Goal: Transaction & Acquisition: Book appointment/travel/reservation

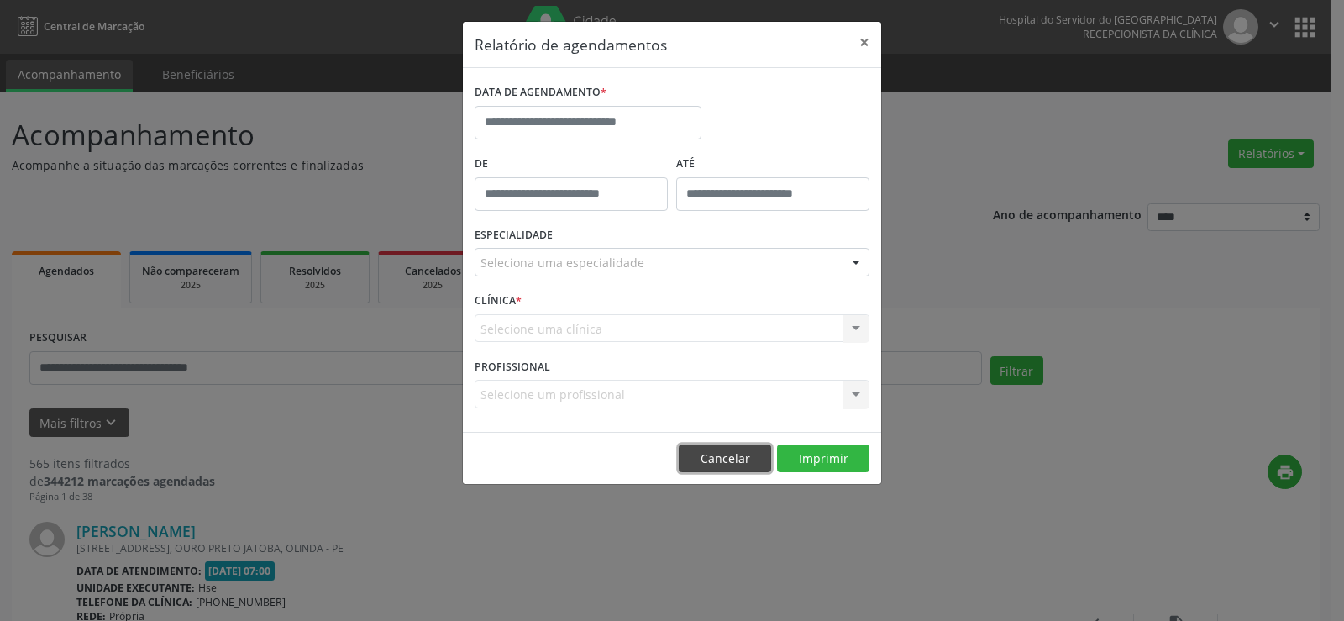
click at [731, 458] on button "Cancelar" at bounding box center [725, 458] width 92 height 29
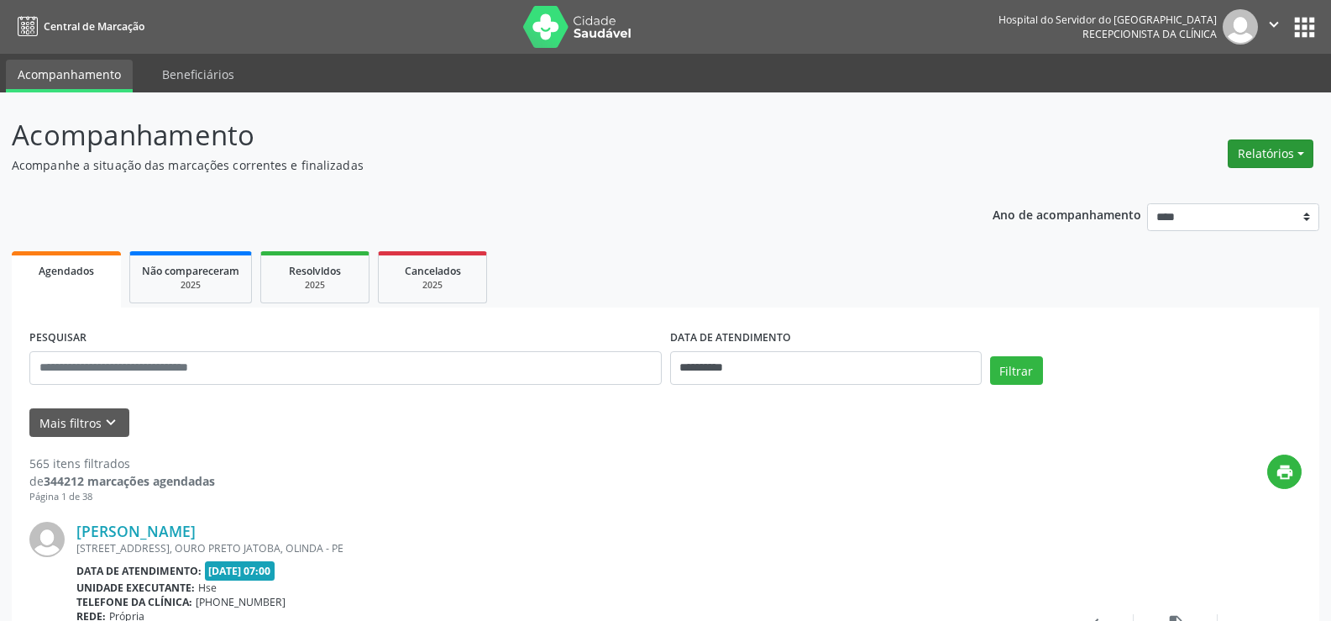
click at [1265, 154] on button "Relatórios" at bounding box center [1271, 153] width 86 height 29
click at [1200, 191] on link "Agendamentos" at bounding box center [1222, 190] width 181 height 24
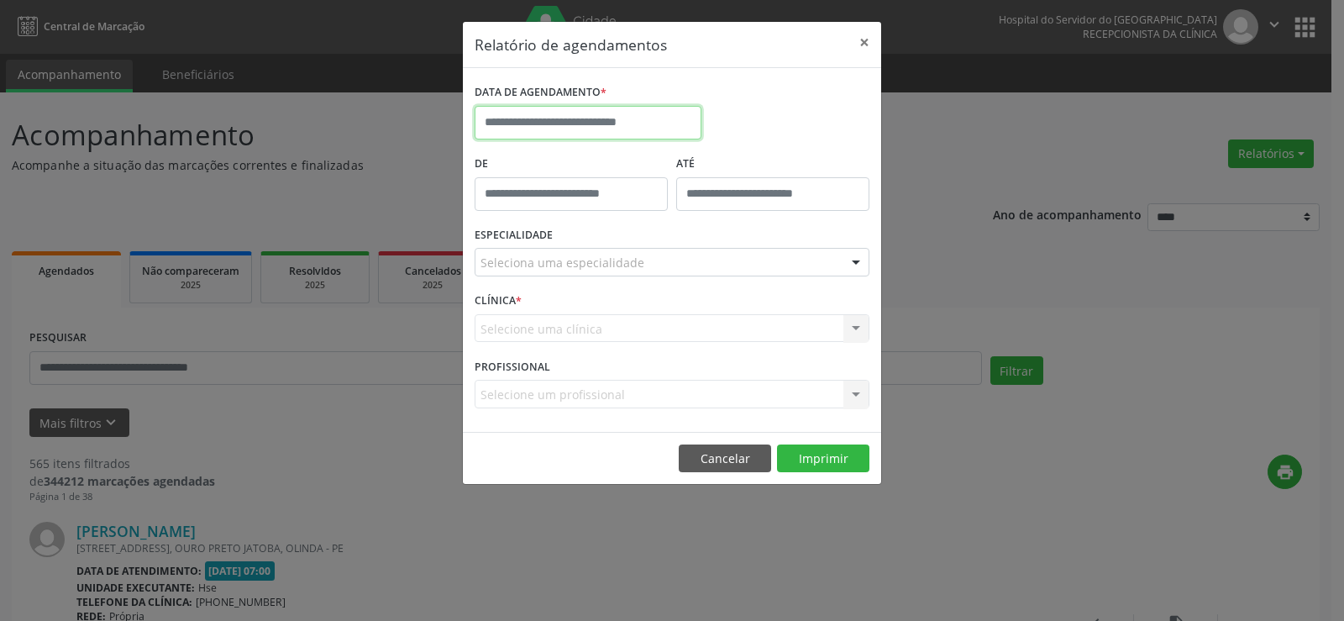
click at [526, 114] on input "text" at bounding box center [587, 123] width 227 height 34
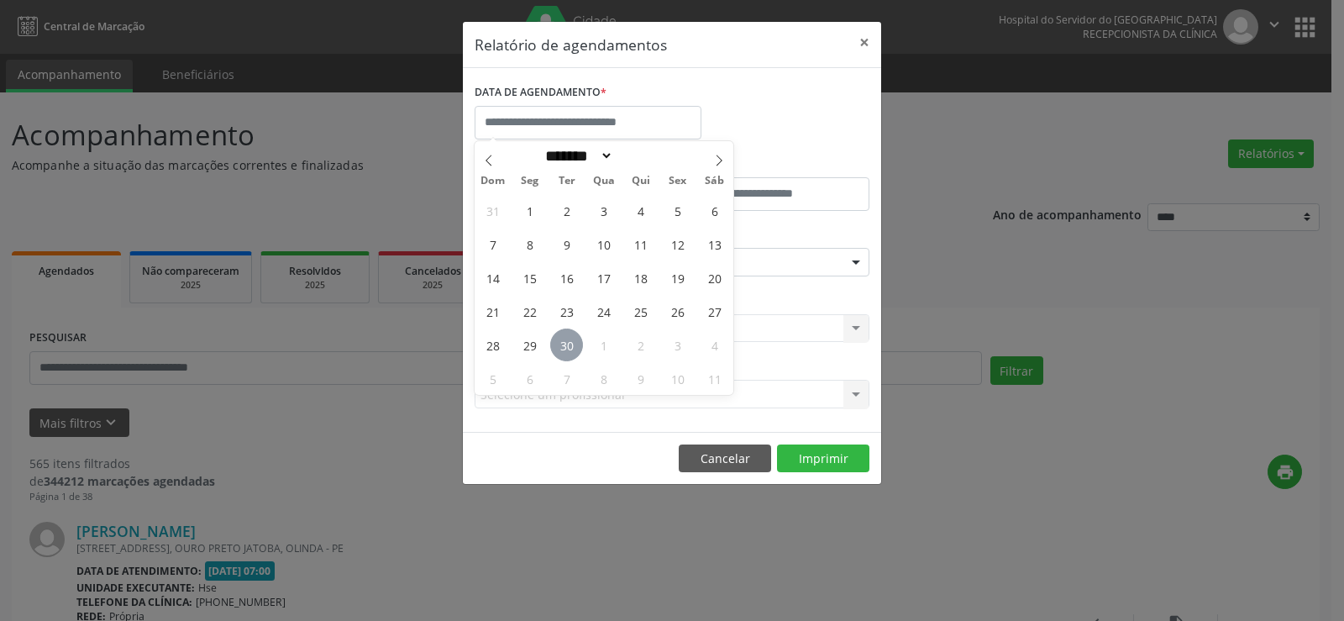
click at [567, 347] on span "30" at bounding box center [566, 344] width 33 height 33
type input "**********"
click at [565, 347] on span "30" at bounding box center [566, 344] width 33 height 33
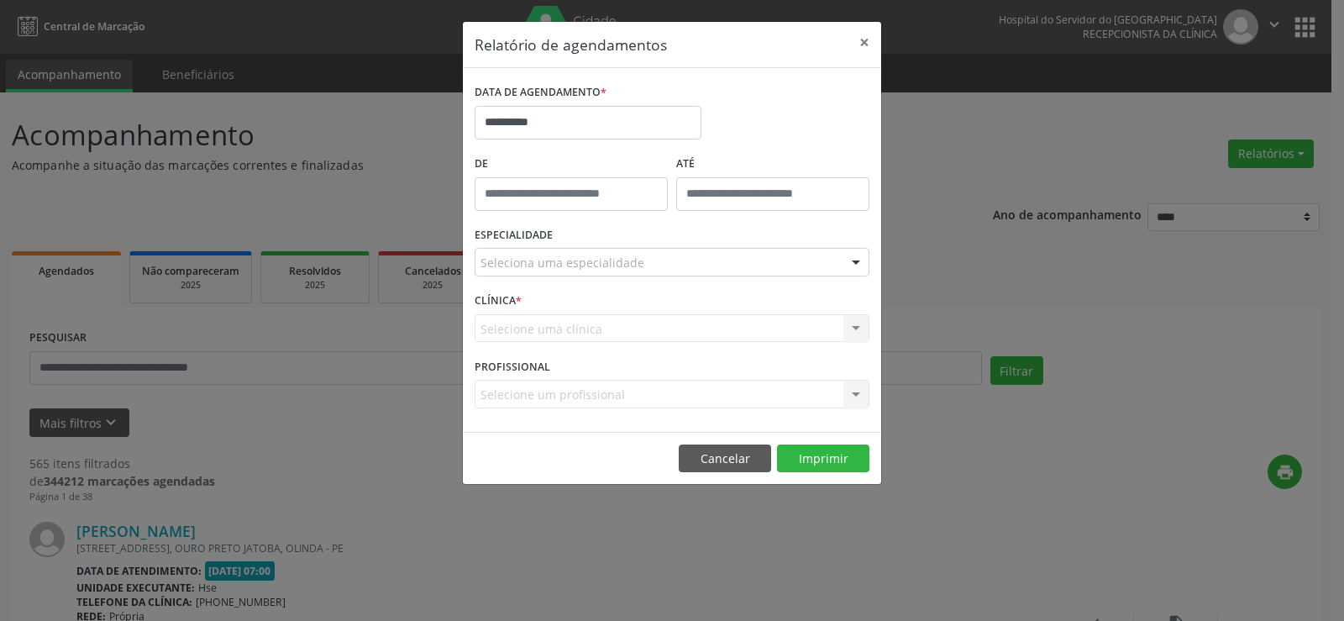
type input "*****"
click at [570, 189] on input "*****" at bounding box center [570, 194] width 193 height 34
click at [538, 300] on div "CLÍNICA * Selecione uma clínica Hse Nenhum resultado encontrado para: " " Não h…" at bounding box center [671, 320] width 403 height 65
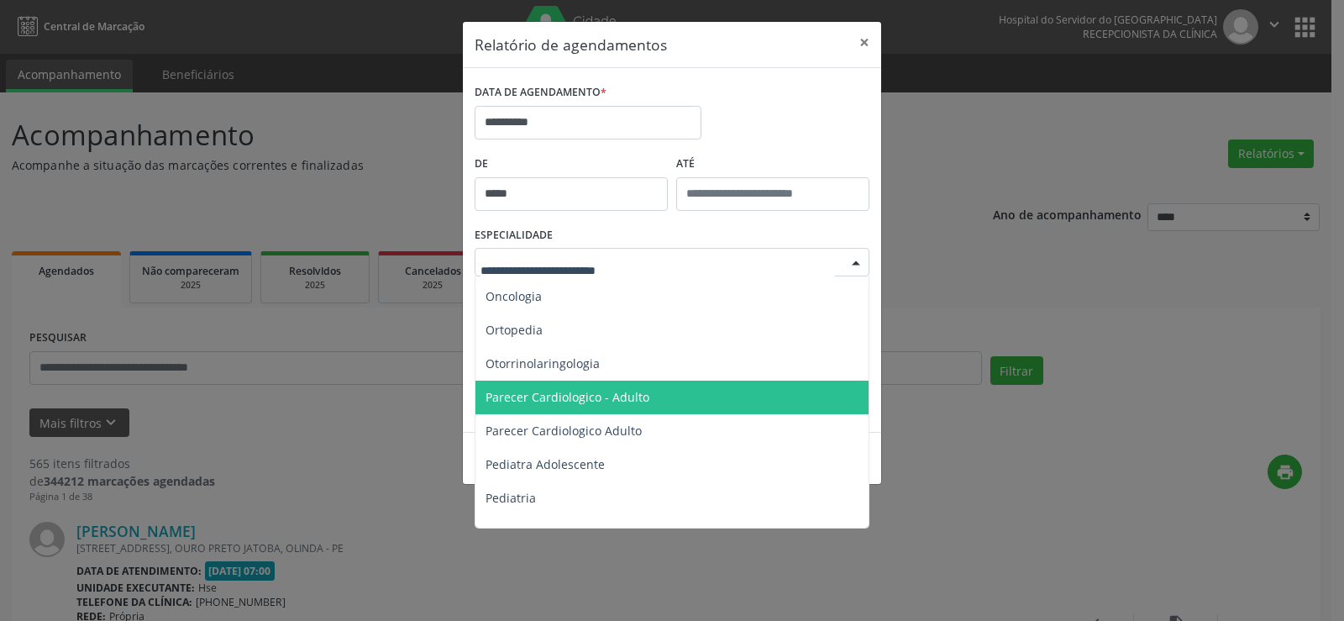
scroll to position [2331, 0]
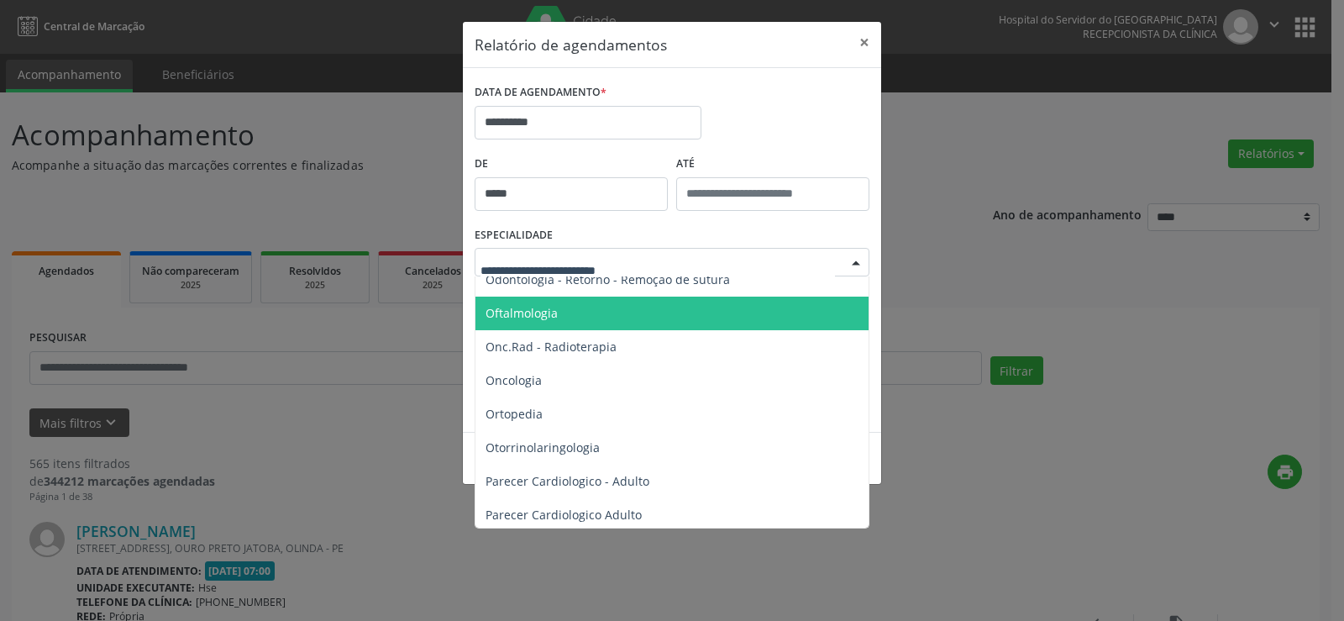
click at [555, 311] on span "Oftalmologia" at bounding box center [521, 313] width 72 height 16
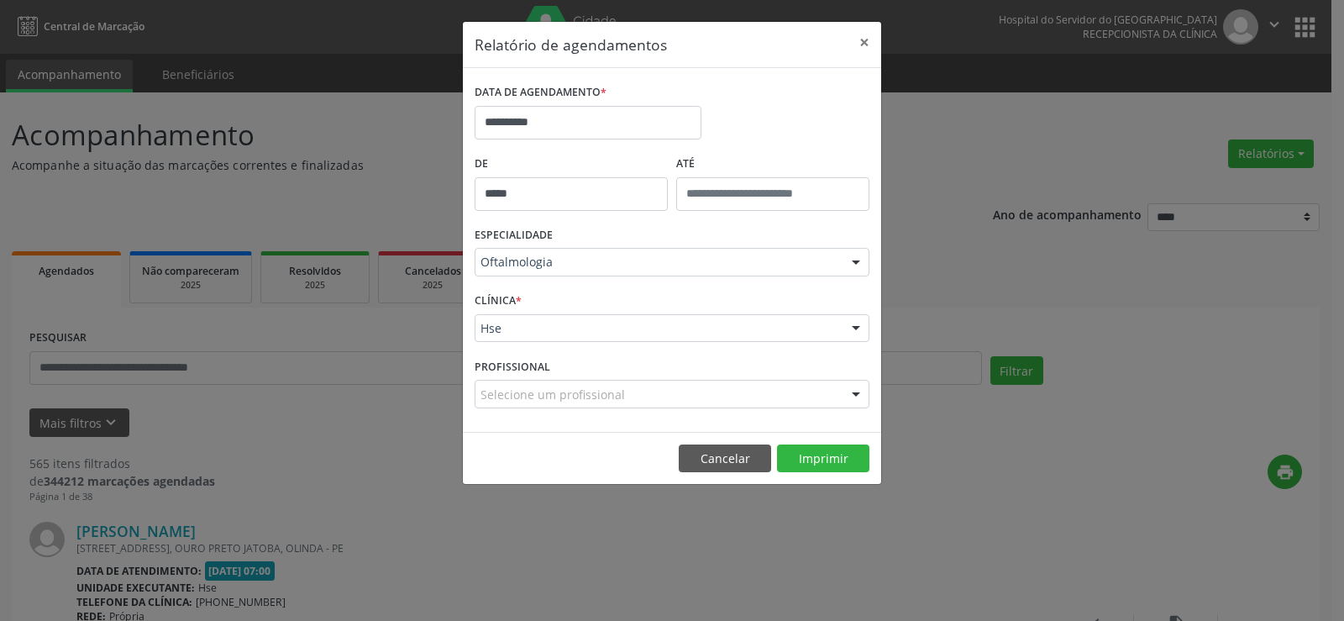
click at [555, 312] on div "CLÍNICA * Hse Hse Nenhum resultado encontrado para: " " Não há nenhuma opção pa…" at bounding box center [671, 320] width 403 height 65
click at [564, 347] on div "CLÍNICA * Hse Hse Nenhum resultado encontrado para: " " Não há nenhuma opção pa…" at bounding box center [671, 320] width 403 height 65
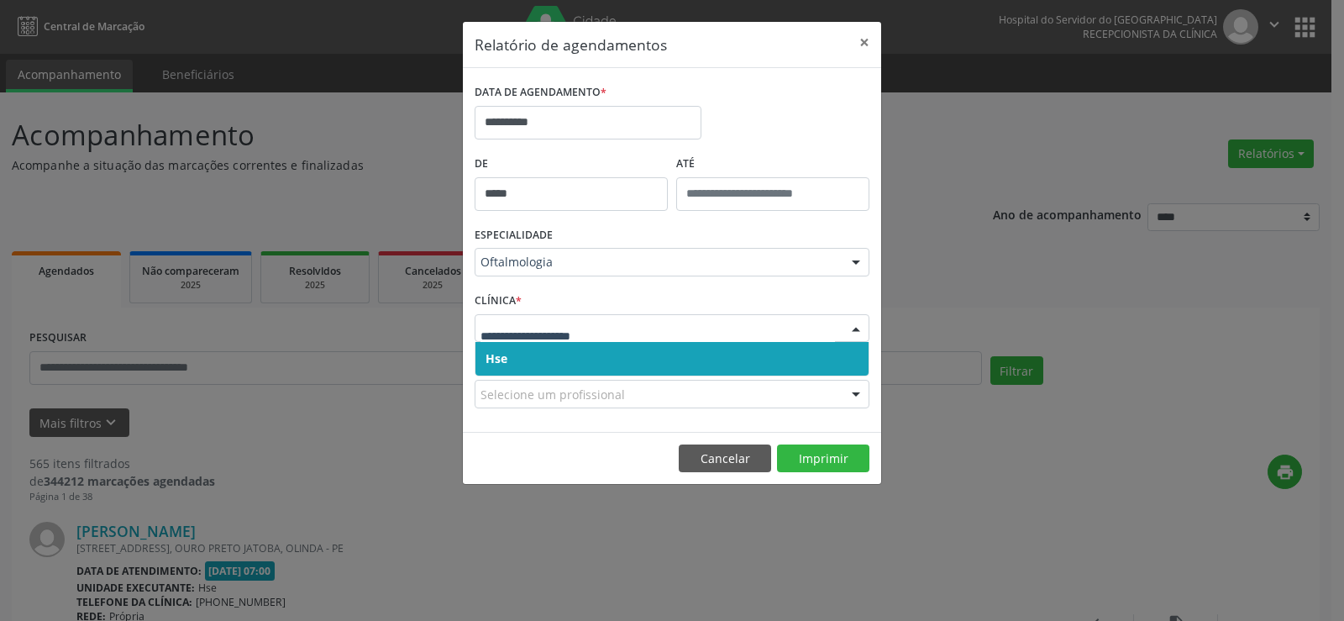
click at [567, 349] on span "Hse" at bounding box center [671, 359] width 393 height 34
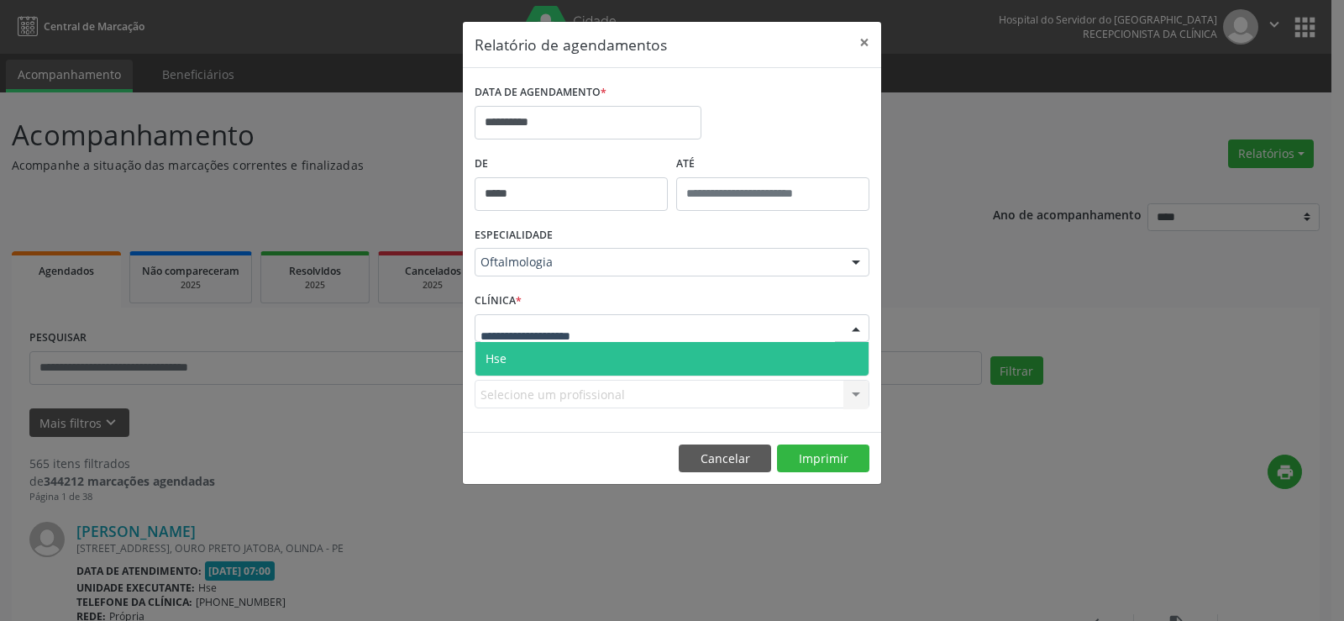
click at [555, 359] on span "Hse" at bounding box center [671, 359] width 393 height 34
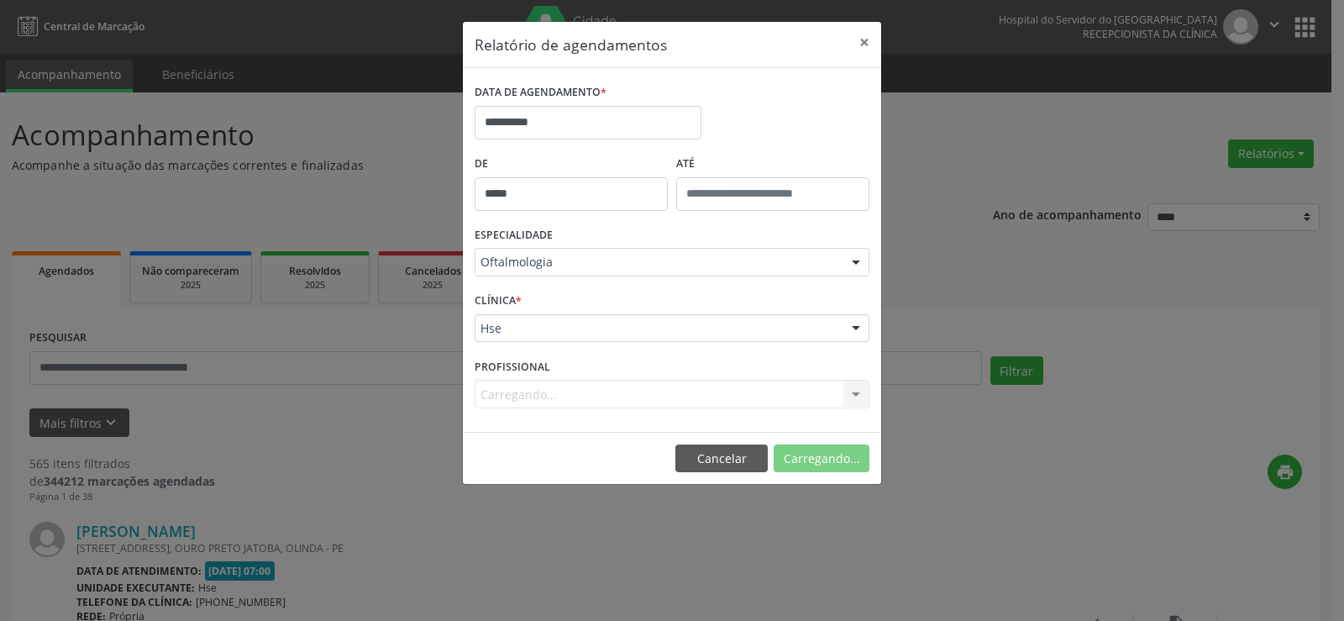
click at [525, 388] on div "Carregando... Todos os profissionais [PERSON_NAME] Interaminense Junior [PERSON…" at bounding box center [671, 394] width 395 height 29
drag, startPoint x: 668, startPoint y: 394, endPoint x: 802, endPoint y: 394, distance: 134.4
click at [736, 394] on div "Carregando... Todos os profissionais [PERSON_NAME] Interaminense Junior [PERSON…" at bounding box center [671, 394] width 395 height 29
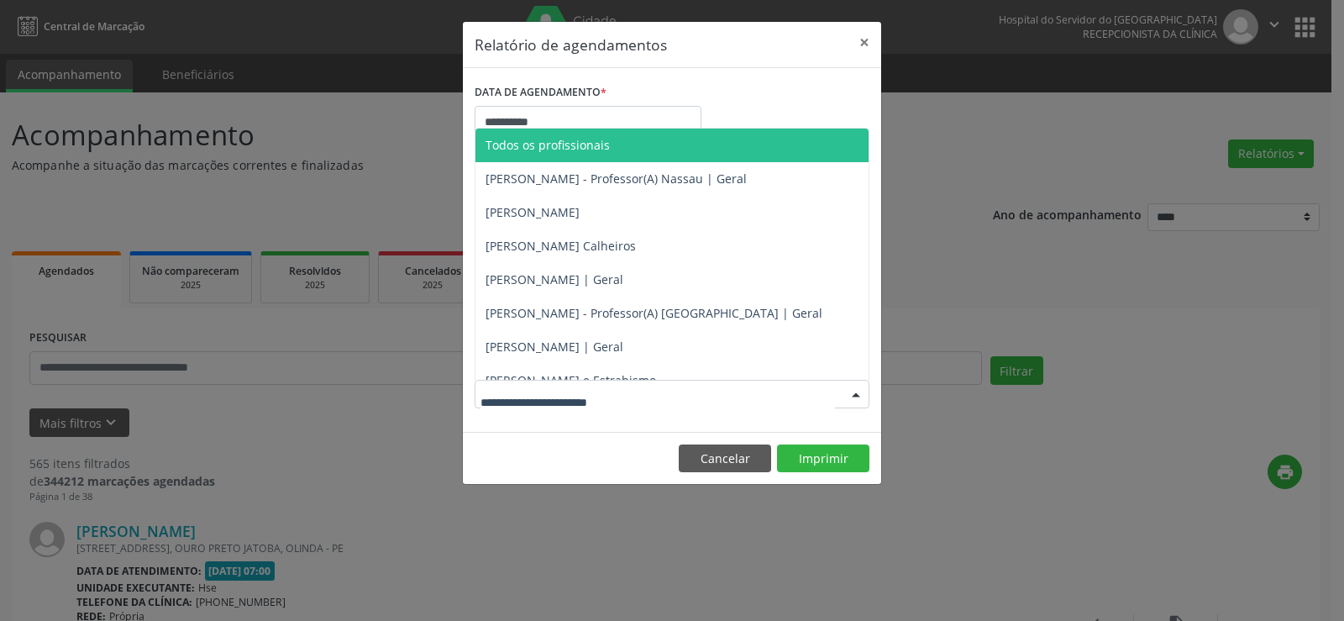
click at [852, 394] on div at bounding box center [855, 394] width 25 height 29
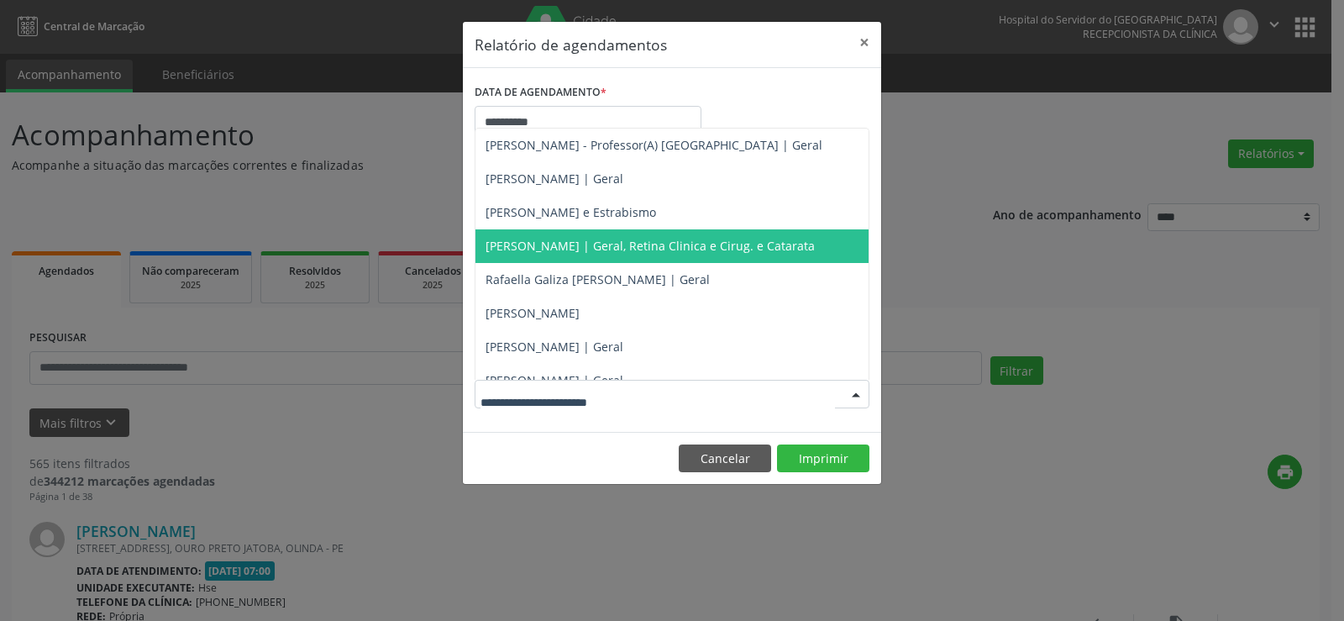
scroll to position [186, 0]
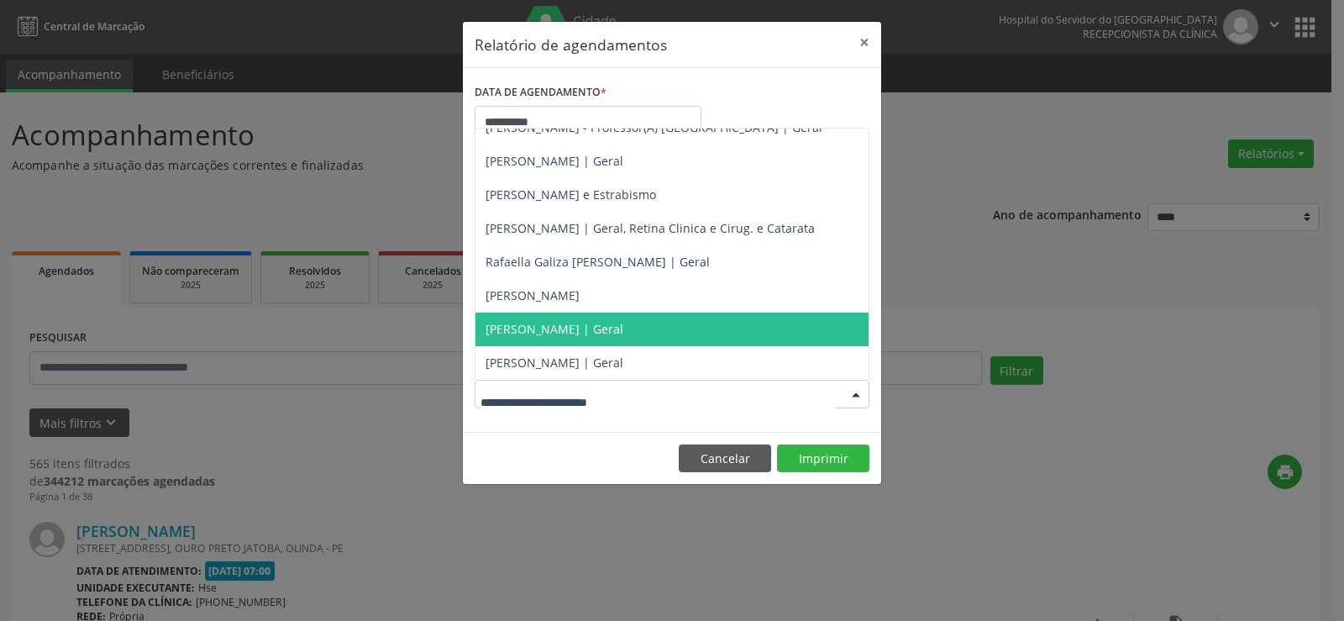
click at [508, 329] on span "[PERSON_NAME] | Geral" at bounding box center [554, 329] width 138 height 16
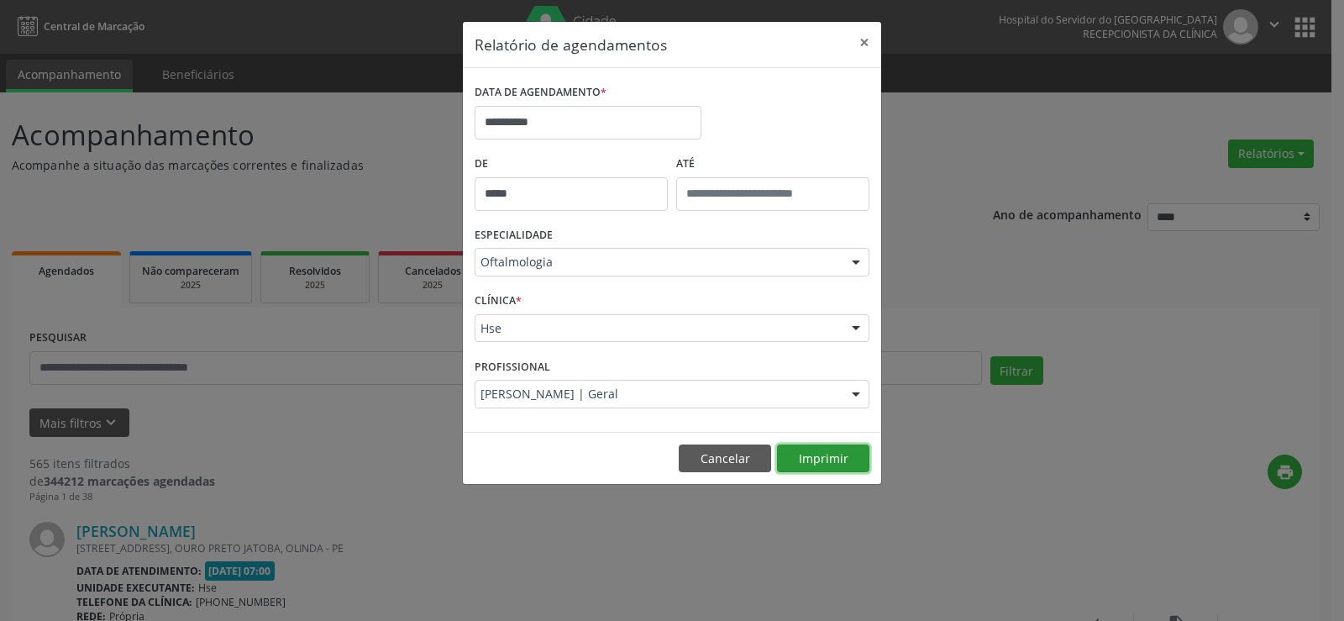
click at [819, 458] on button "Imprimir" at bounding box center [823, 458] width 92 height 29
